Goal: Navigation & Orientation: Find specific page/section

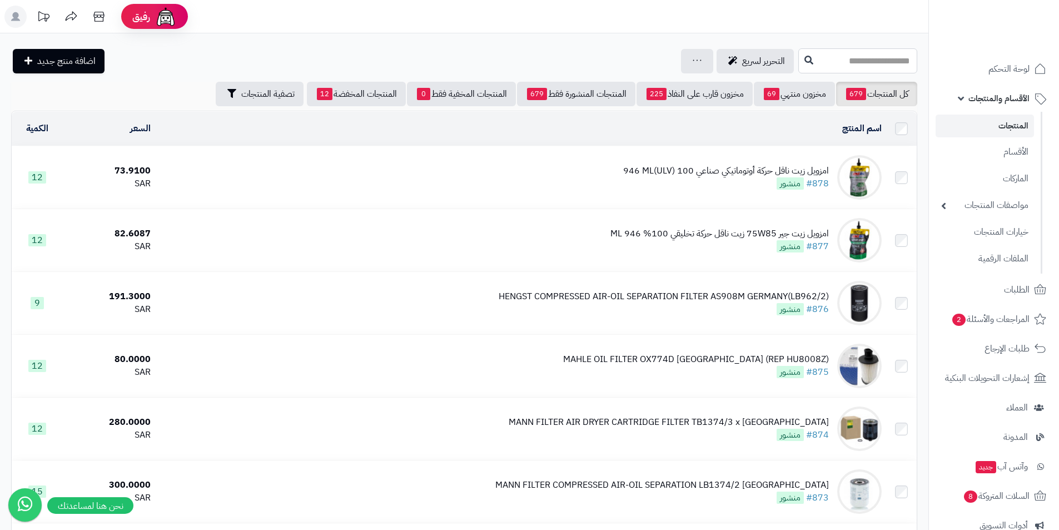
click at [808, 65] on input "text" at bounding box center [857, 60] width 119 height 25
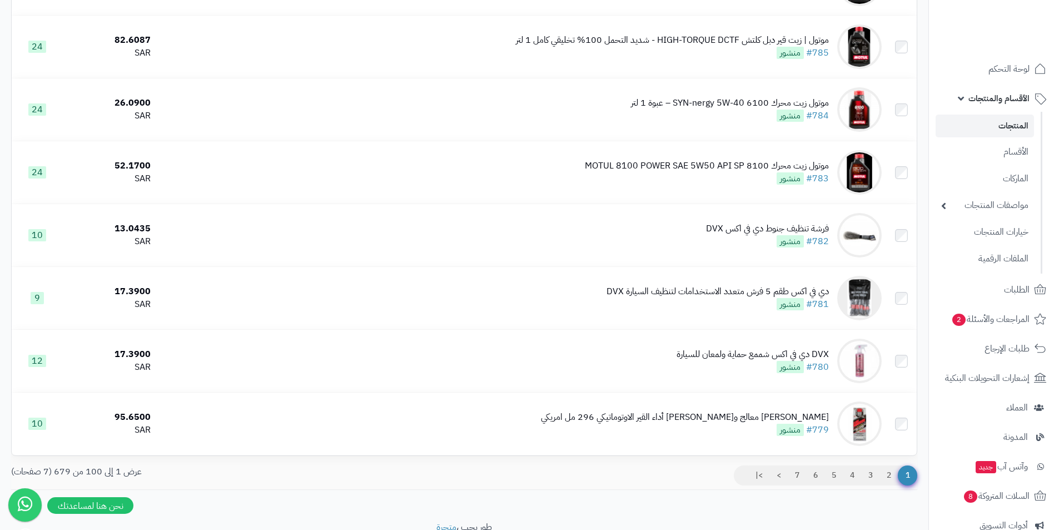
scroll to position [6003, 0]
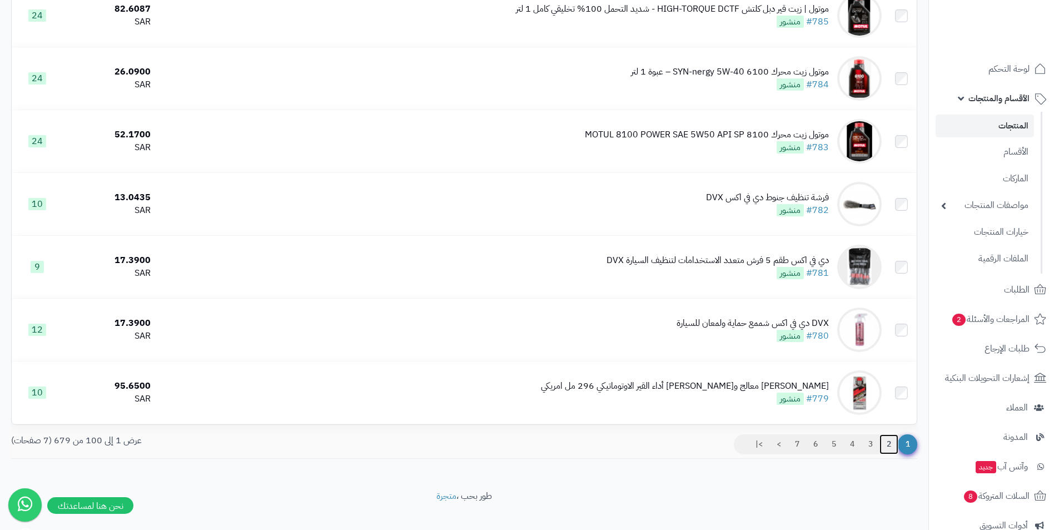
click at [892, 443] on link "2" at bounding box center [888, 444] width 19 height 20
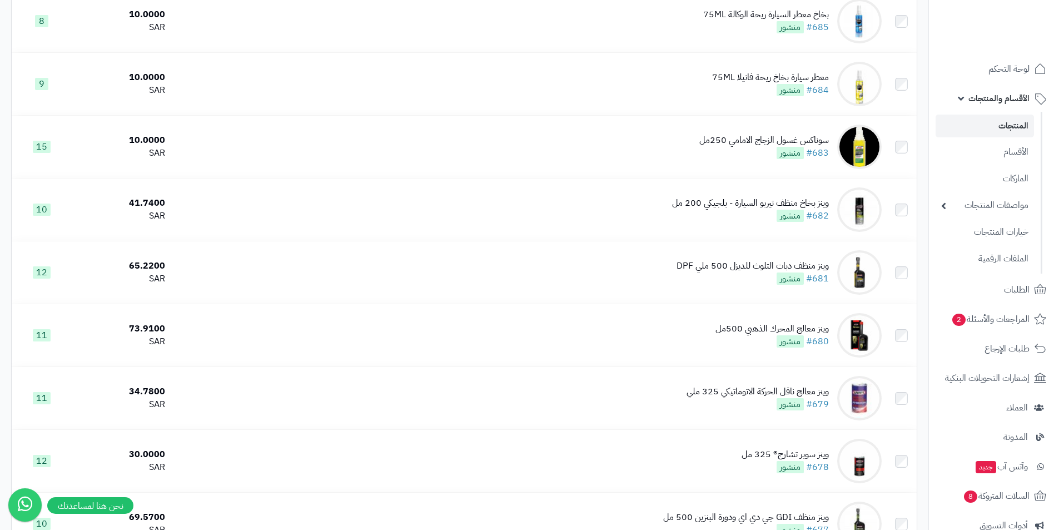
scroll to position [6017, 0]
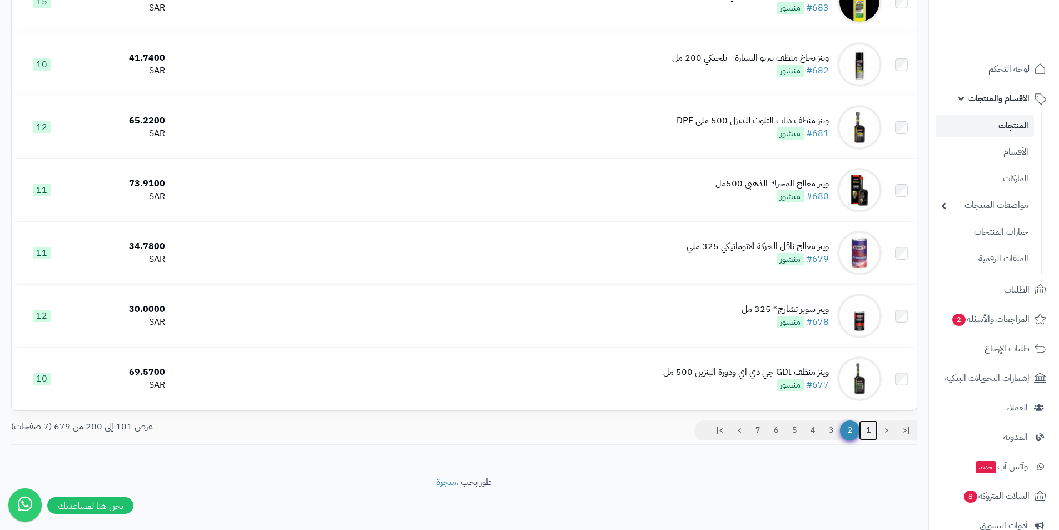
click at [864, 427] on link "1" at bounding box center [868, 430] width 19 height 20
